Goal: Information Seeking & Learning: Learn about a topic

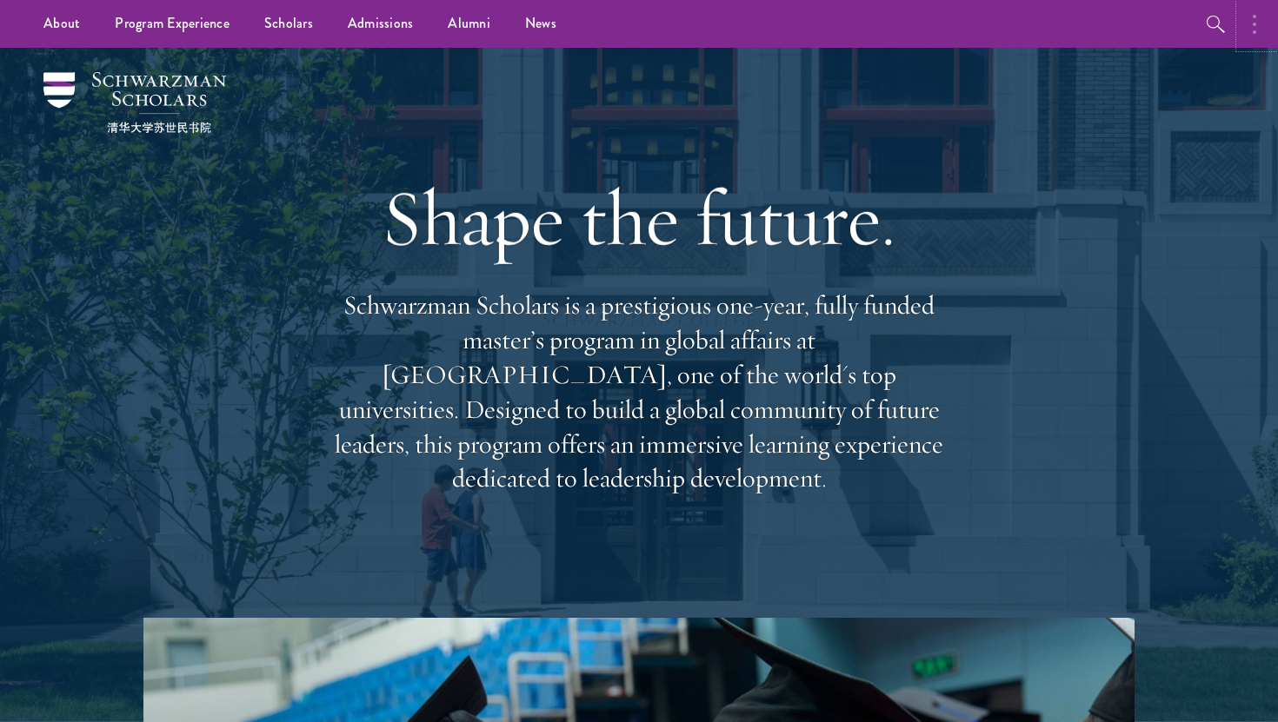
click at [1270, 27] on button "button" at bounding box center [1258, 24] width 38 height 48
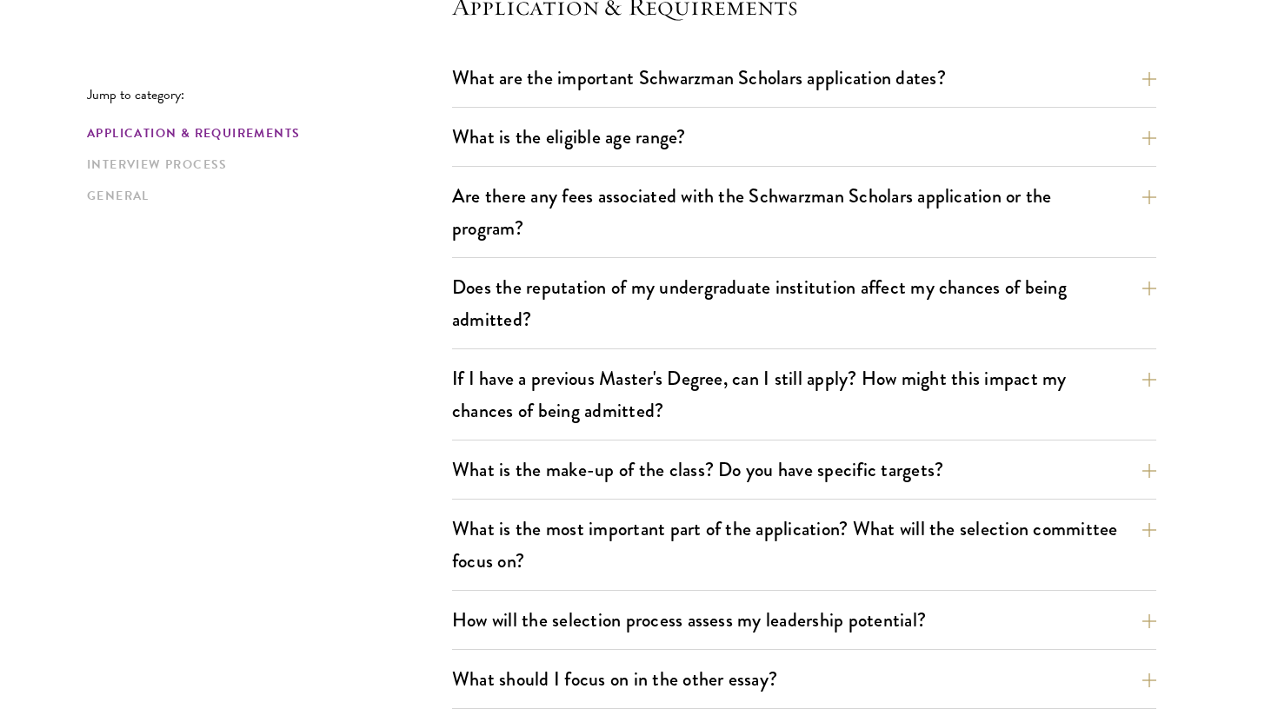
scroll to position [553, 0]
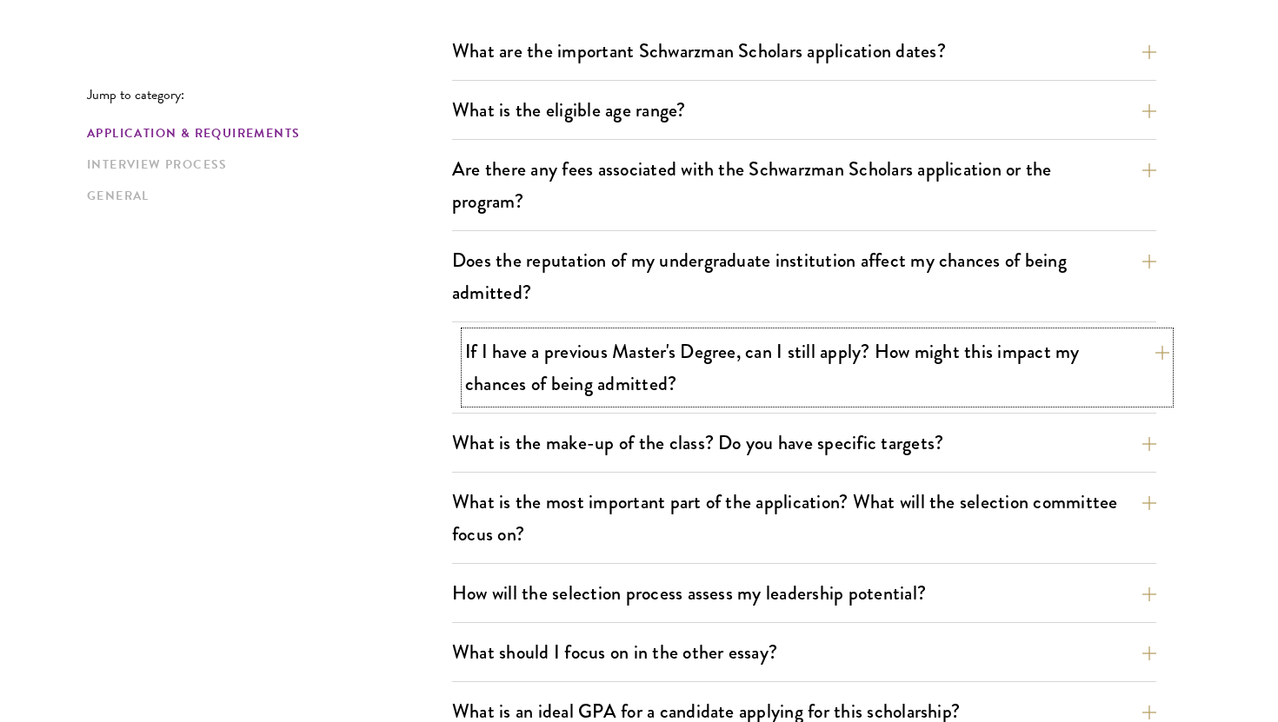
click at [674, 353] on button "If I have a previous Master's Degree, can I still apply? How might this impact …" at bounding box center [817, 367] width 704 height 71
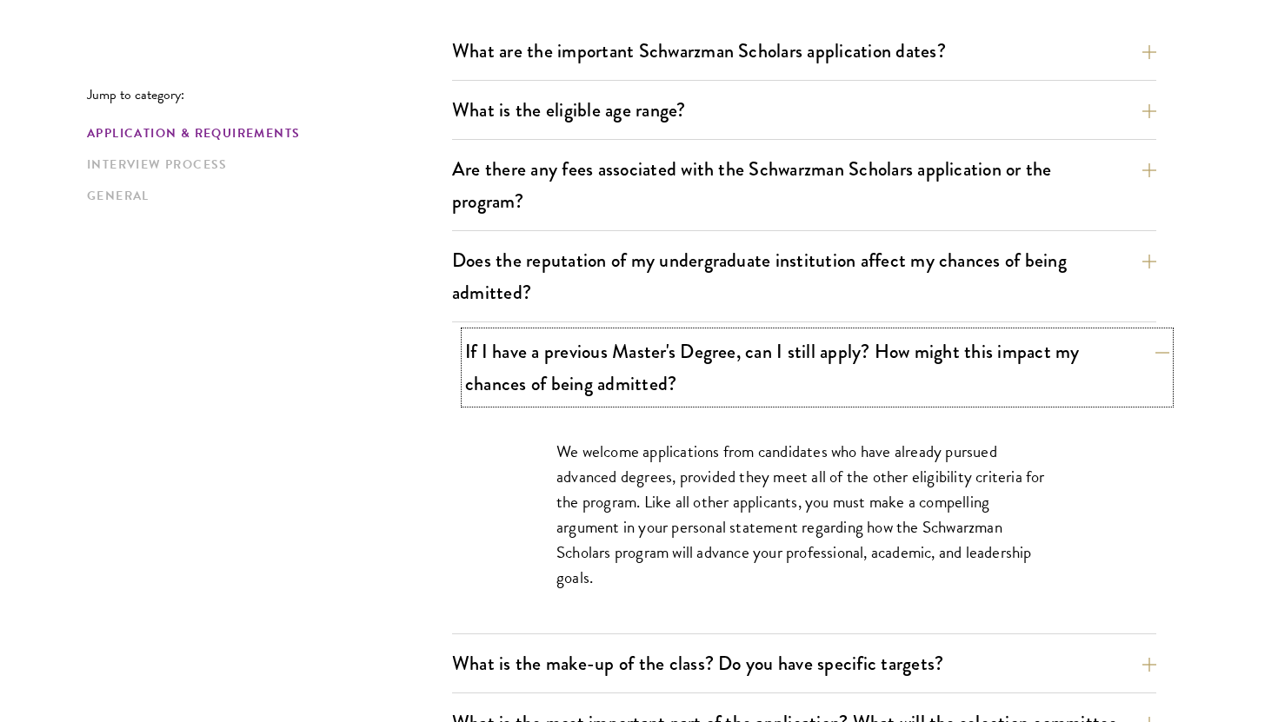
click at [674, 353] on button "If I have a previous Master's Degree, can I still apply? How might this impact …" at bounding box center [817, 367] width 704 height 71
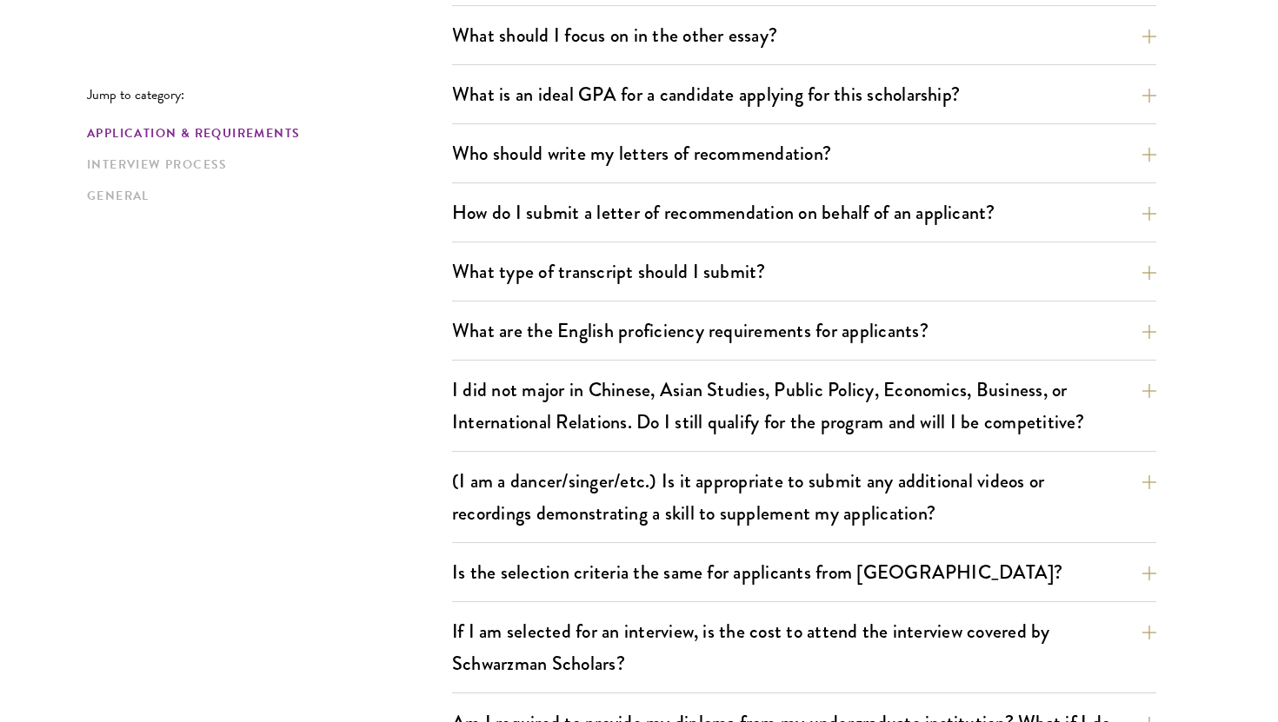
scroll to position [1172, 0]
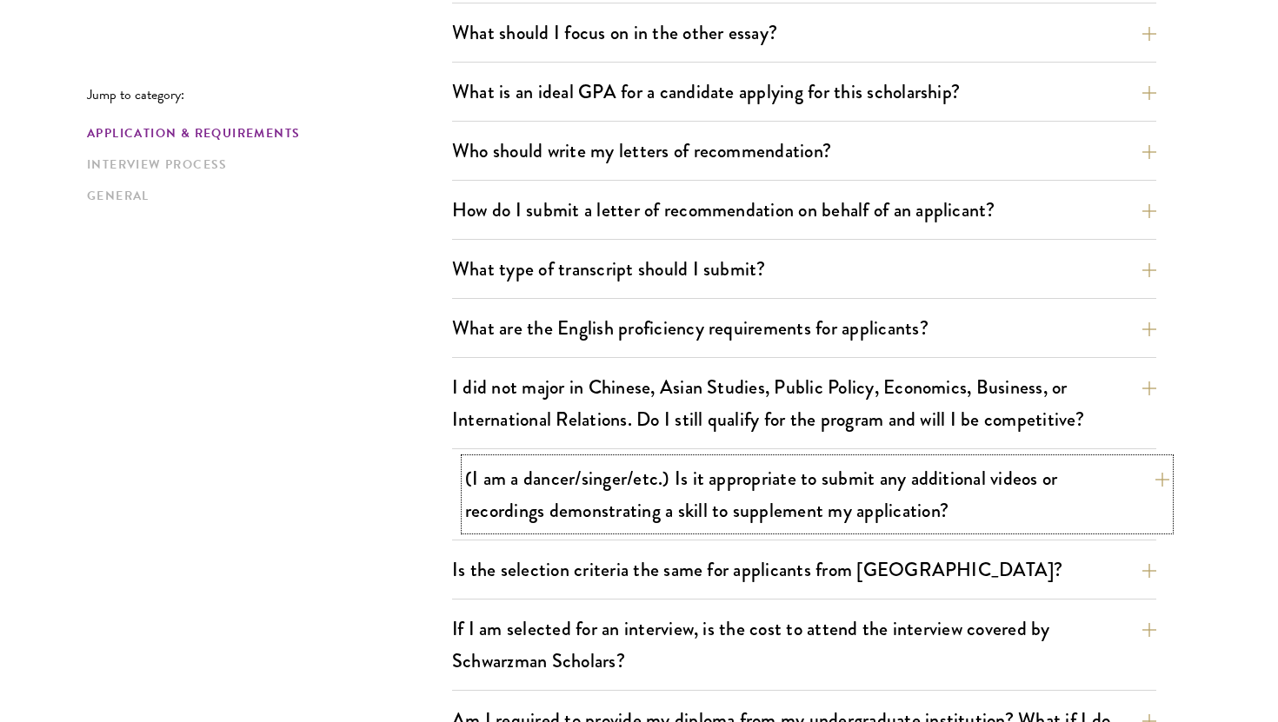
click at [703, 471] on button "(I am a dancer/singer/etc.) Is it appropriate to submit any additional videos o…" at bounding box center [817, 494] width 704 height 71
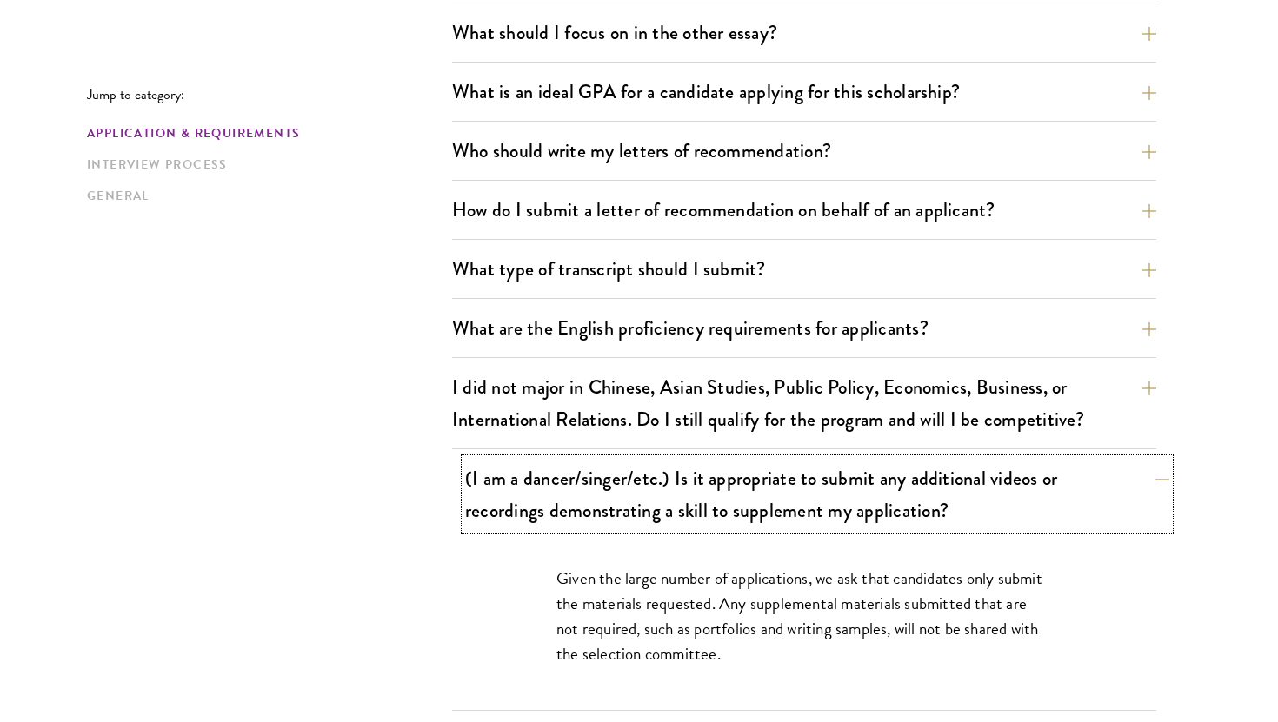
click at [704, 471] on button "(I am a dancer/singer/etc.) Is it appropriate to submit any additional videos o…" at bounding box center [817, 494] width 704 height 71
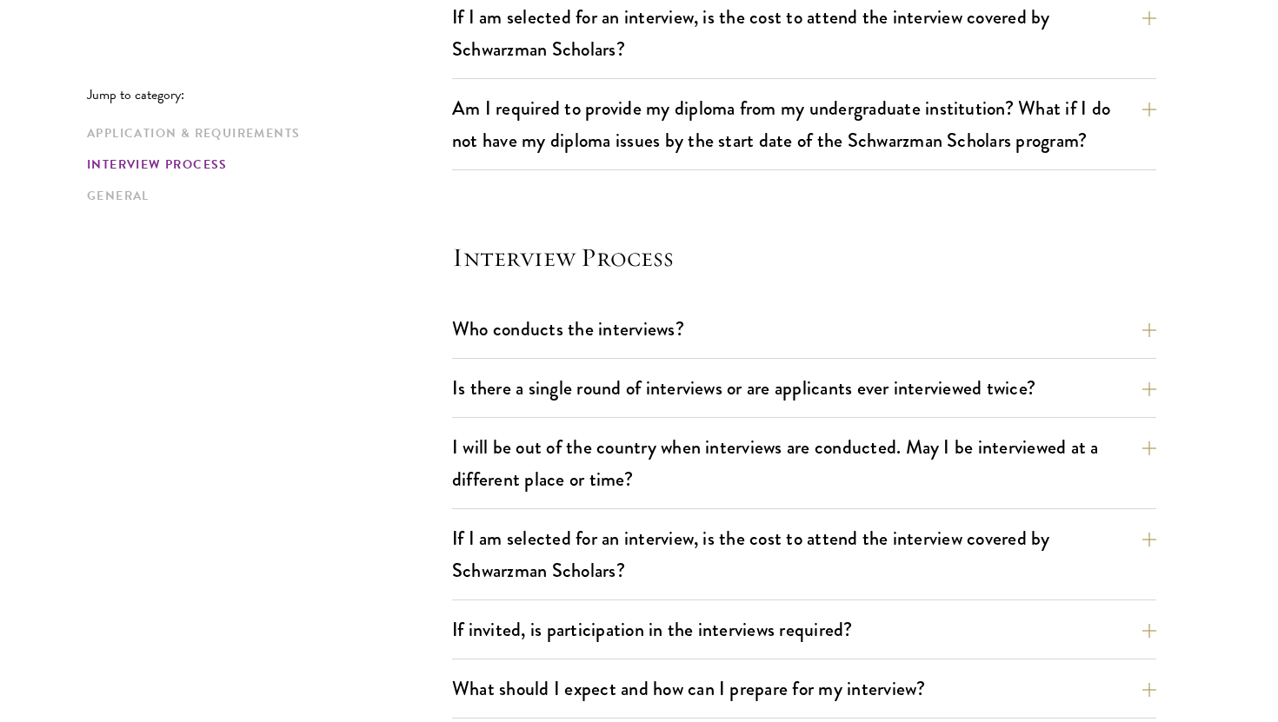
scroll to position [1847, 0]
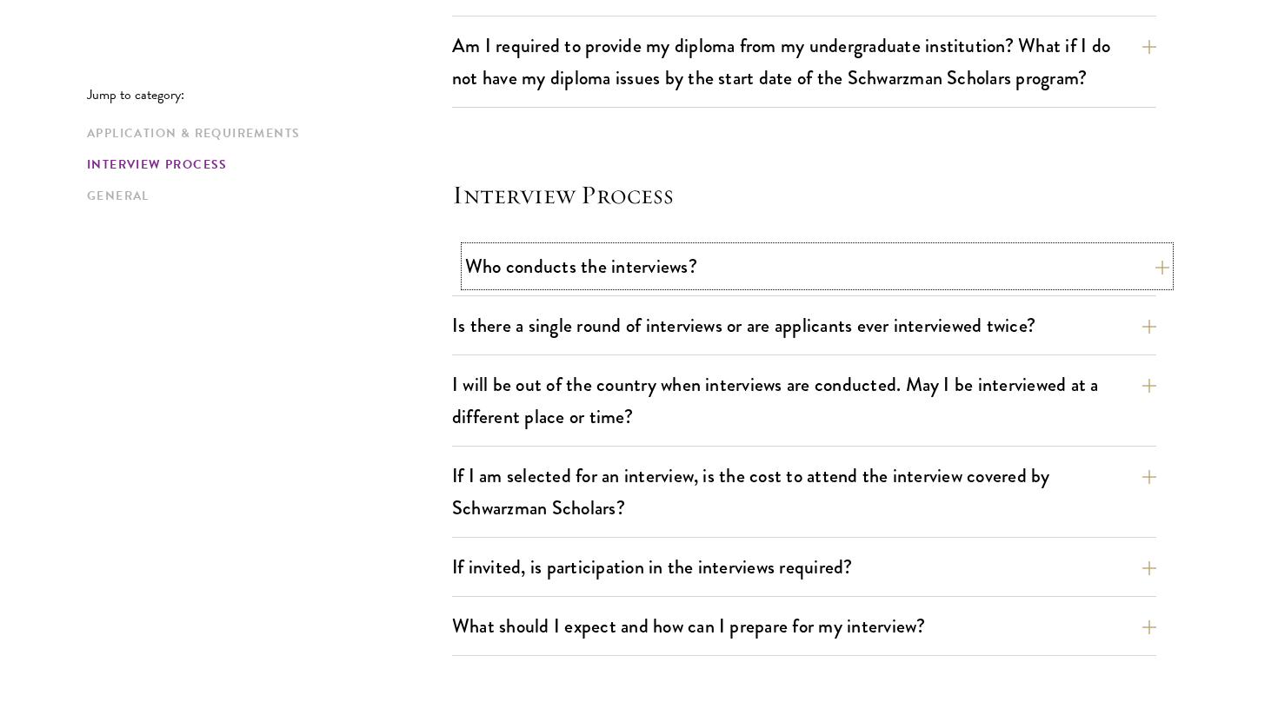
click at [654, 256] on button "Who conducts the interviews?" at bounding box center [817, 266] width 704 height 39
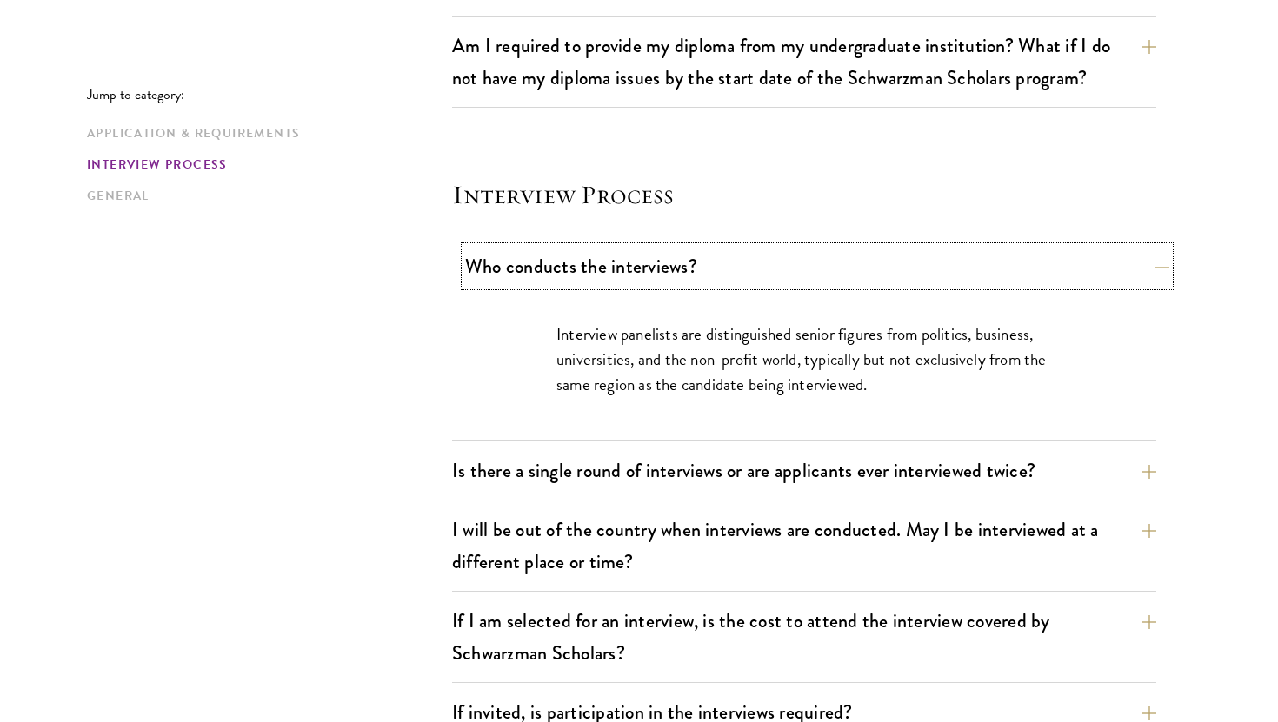
click at [654, 256] on button "Who conducts the interviews?" at bounding box center [817, 266] width 704 height 39
